Goal: Find contact information: Find contact information

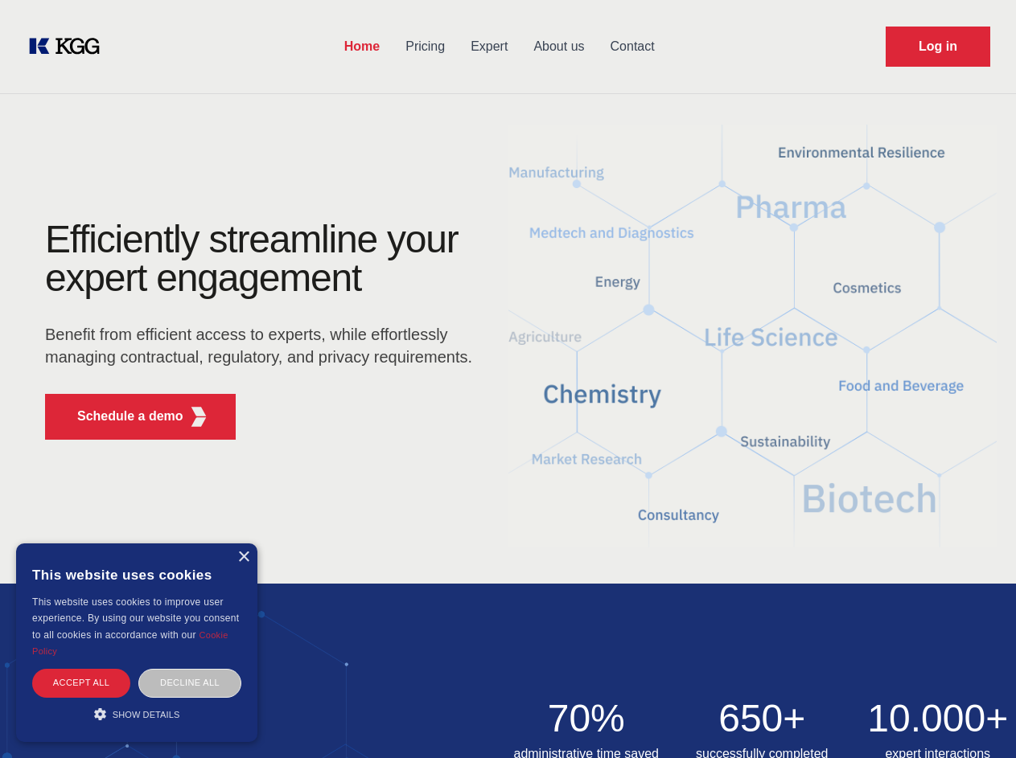
click at [507, 379] on div "Efficiently streamline your expert engagement Benefit from efficient access to …" at bounding box center [263, 336] width 489 height 232
click at [121, 417] on p "Schedule a demo" at bounding box center [130, 416] width 106 height 19
click at [243, 557] on div "× This website uses cookies This website uses cookies to improve user experienc…" at bounding box center [136, 643] width 241 height 199
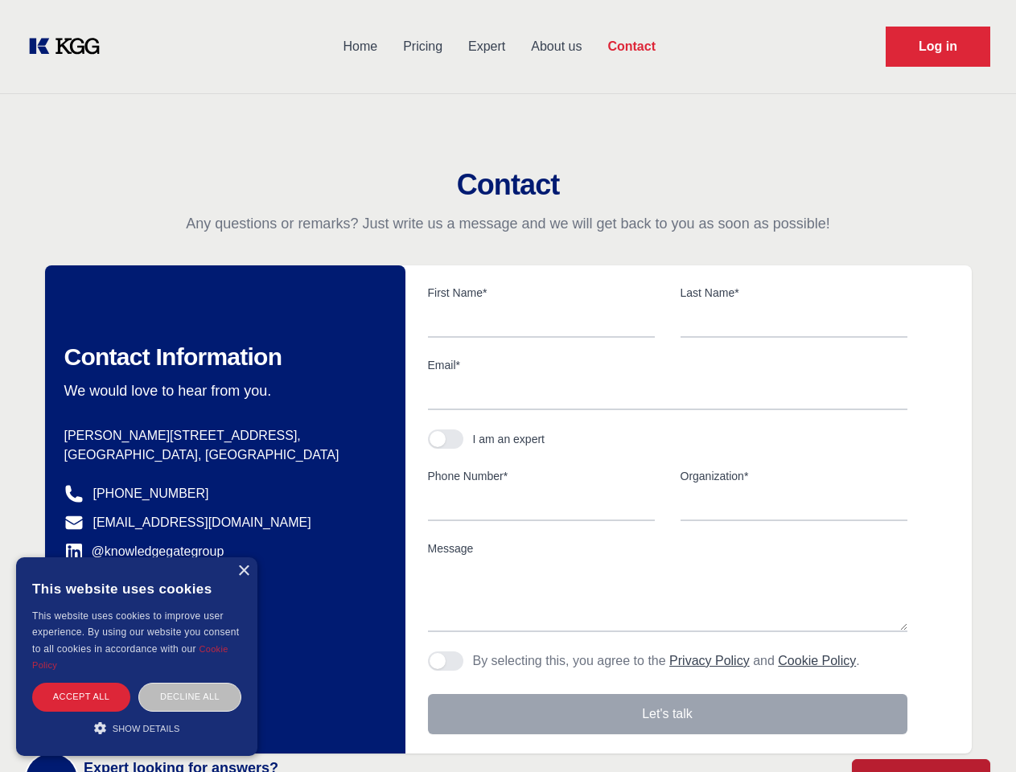
click at [81, 683] on div "Accept all" at bounding box center [81, 697] width 98 height 28
click at [190, 683] on div "Decline all" at bounding box center [189, 697] width 103 height 28
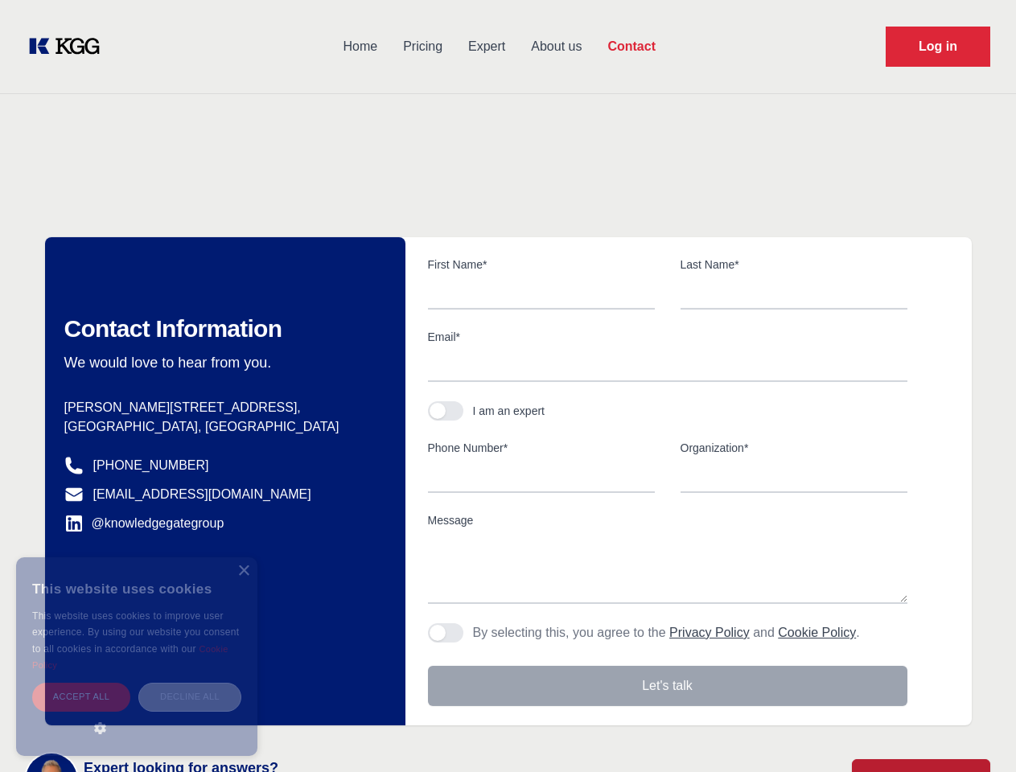
click at [137, 714] on main "Contact Any questions or remarks? Just write us a message and we will get back …" at bounding box center [508, 418] width 1016 height 837
